Goal: Task Accomplishment & Management: Use online tool/utility

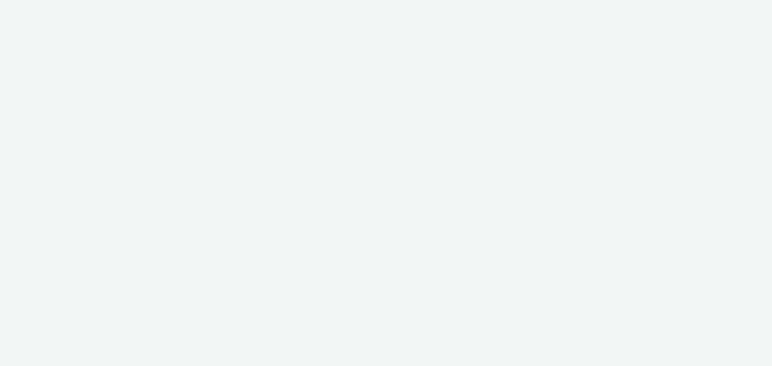
select select "76ad0396-c468-4d1d-af63-4d32e1bf98e8"
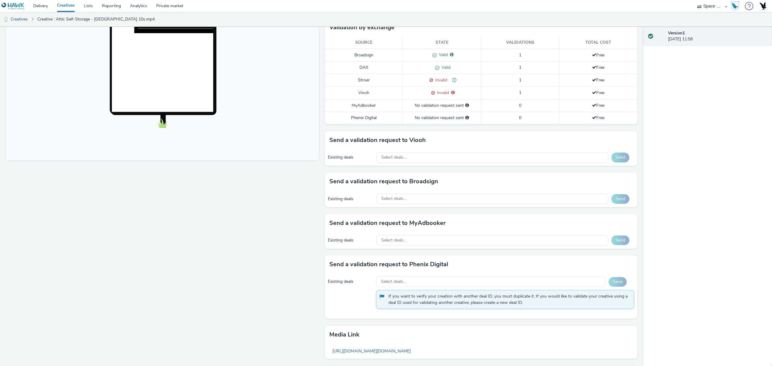
scroll to position [187, 0]
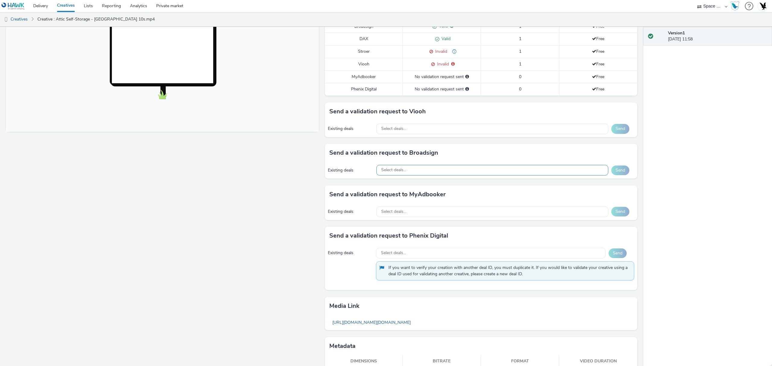
click at [426, 174] on div "Select deals..." at bounding box center [493, 170] width 232 height 11
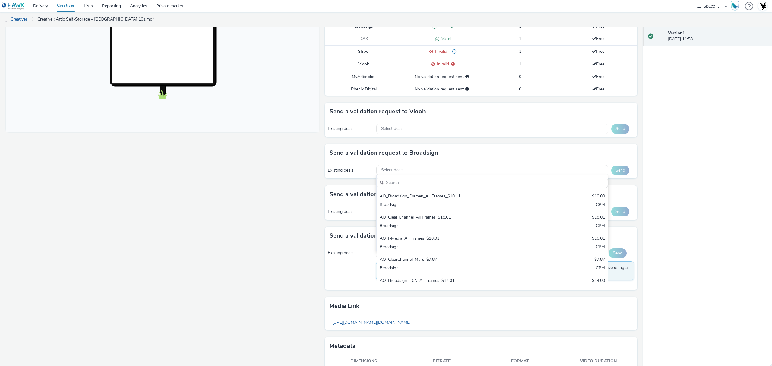
scroll to position [0, 0]
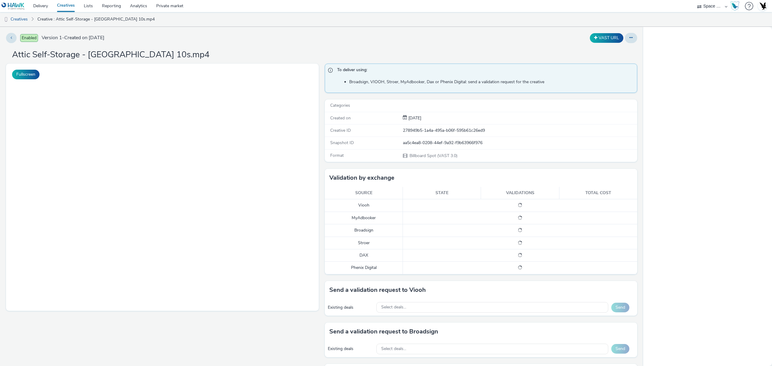
select select "76ad0396-c468-4d1d-af63-4d32e1bf98e8"
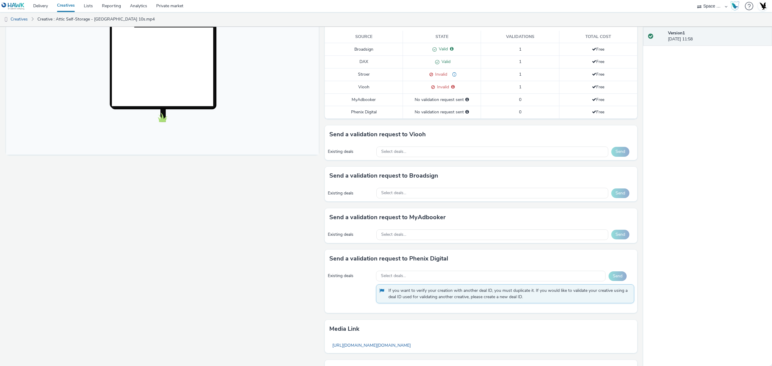
scroll to position [167, 0]
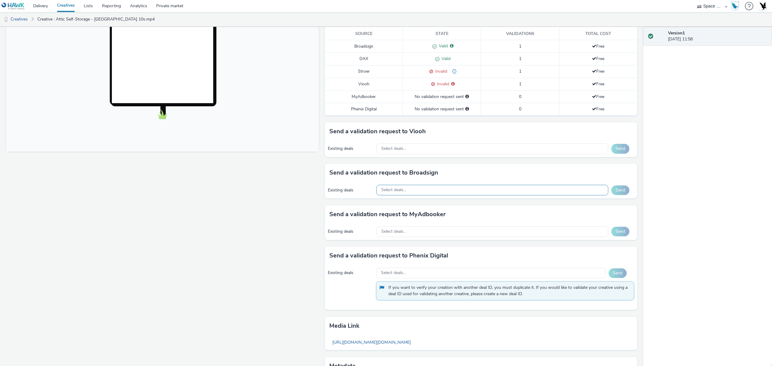
drag, startPoint x: 453, startPoint y: 190, endPoint x: 436, endPoint y: 194, distance: 17.3
click at [436, 194] on div "Select deals..." at bounding box center [493, 190] width 232 height 11
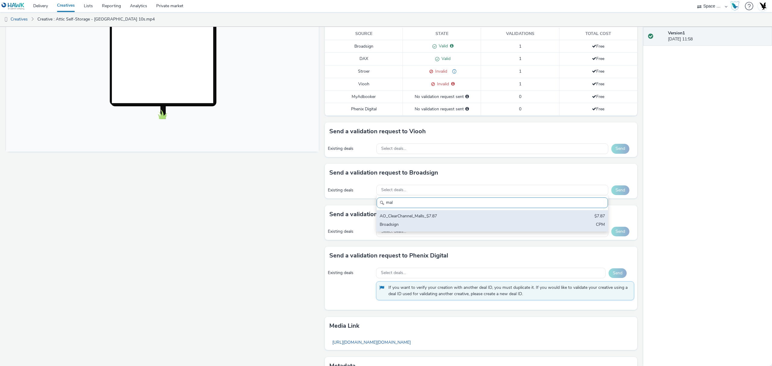
click at [412, 216] on div "AO_ClearChannel_Malls_$7.87" at bounding box center [454, 216] width 149 height 7
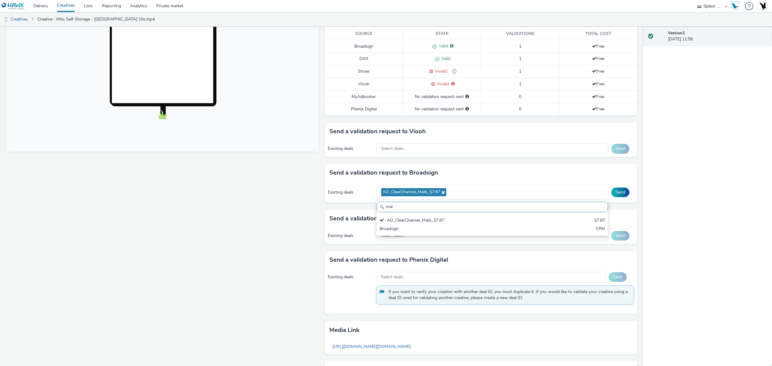
click at [414, 207] on input "mal" at bounding box center [492, 207] width 231 height 11
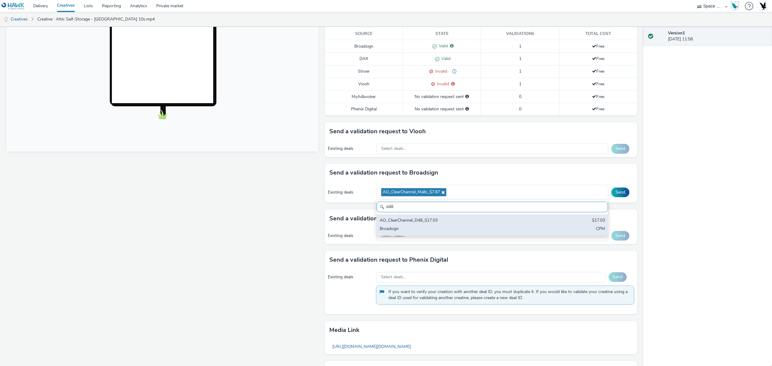
click at [408, 225] on div "AO_ClearChannel_D48_$17.03" at bounding box center [454, 221] width 149 height 7
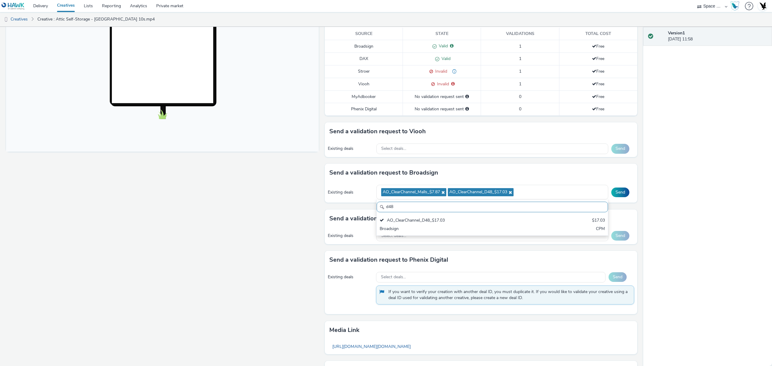
click at [418, 204] on input "d48" at bounding box center [492, 207] width 231 height 11
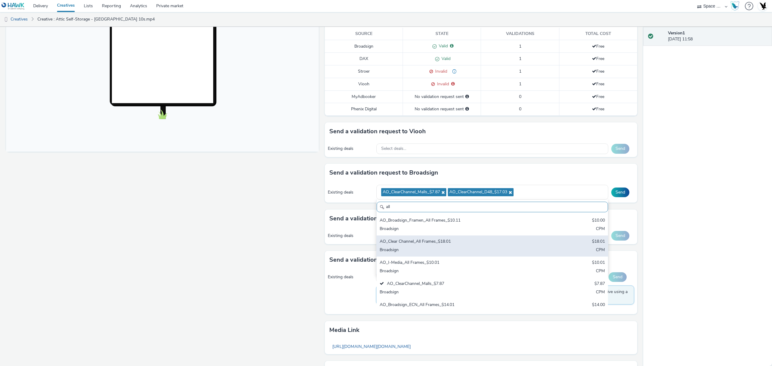
type input "all"
click at [464, 244] on div "AO_Clear Channel_All Frames_$18.01" at bounding box center [454, 242] width 149 height 7
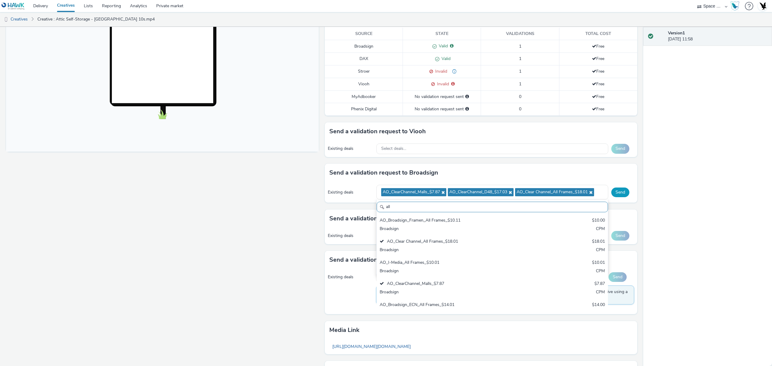
click at [614, 196] on button "Send" at bounding box center [621, 193] width 18 height 10
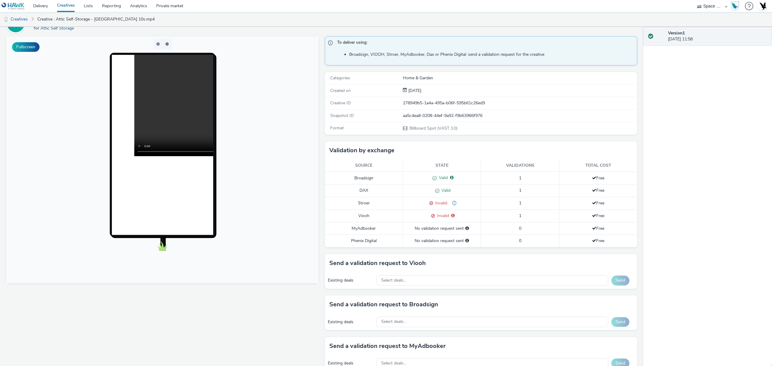
scroll to position [34, 0]
